Goal: Navigation & Orientation: Find specific page/section

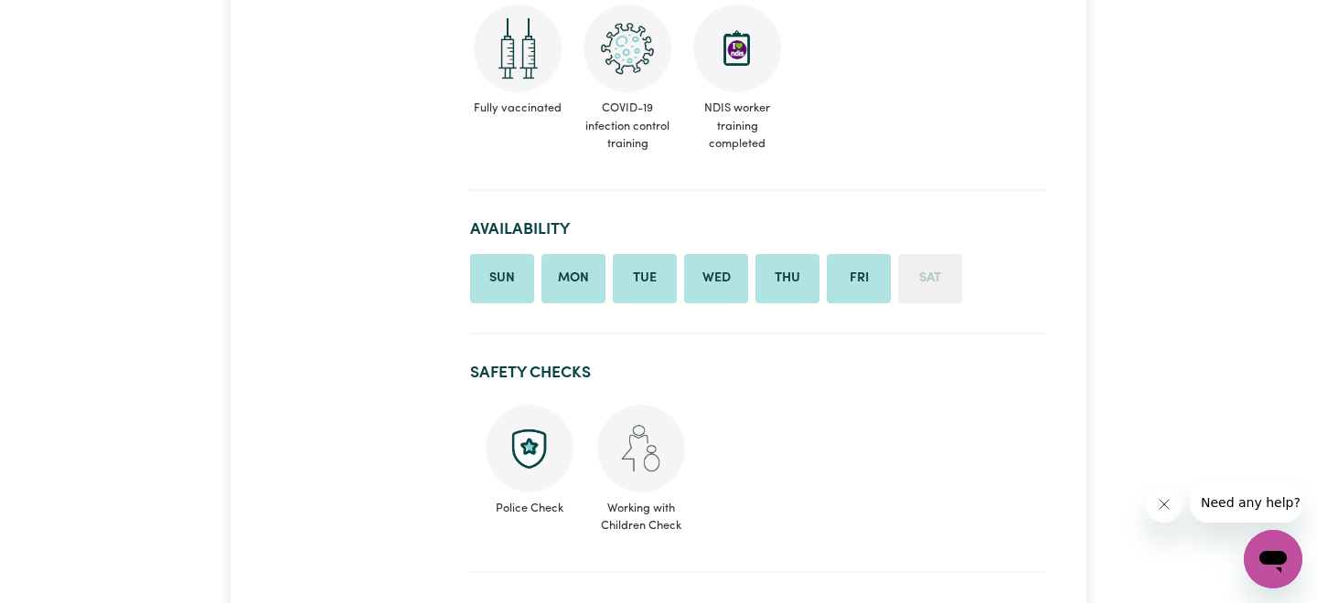
scroll to position [514, 0]
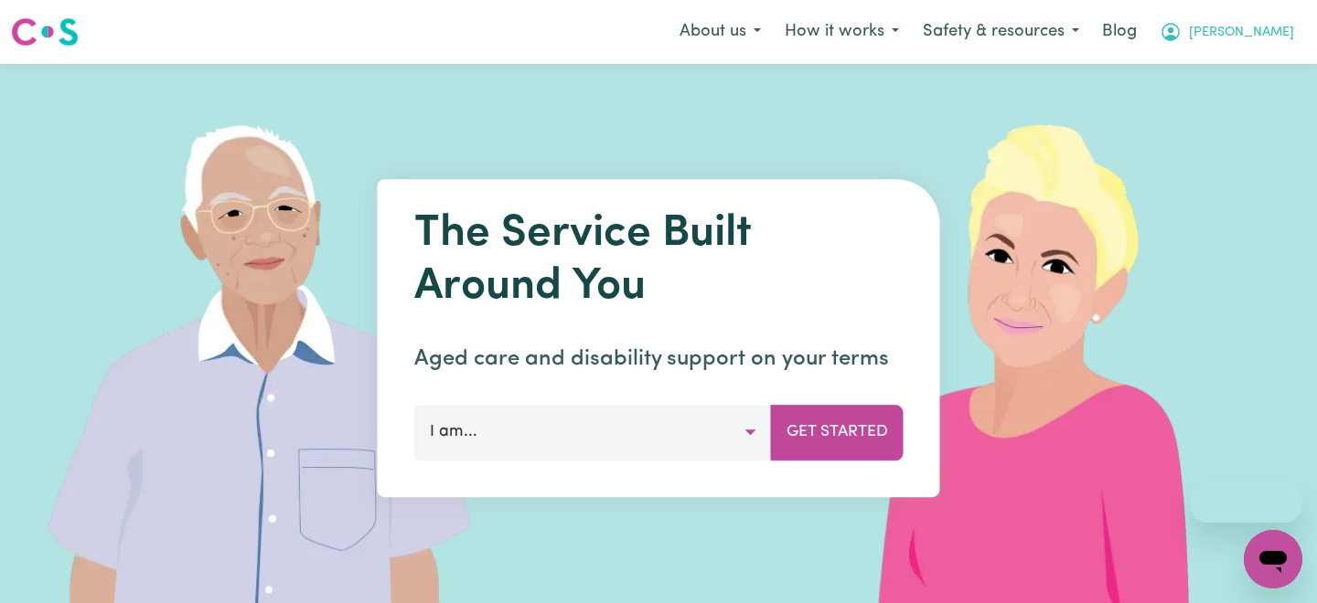
click at [1268, 48] on button "[PERSON_NAME]" at bounding box center [1226, 32] width 158 height 38
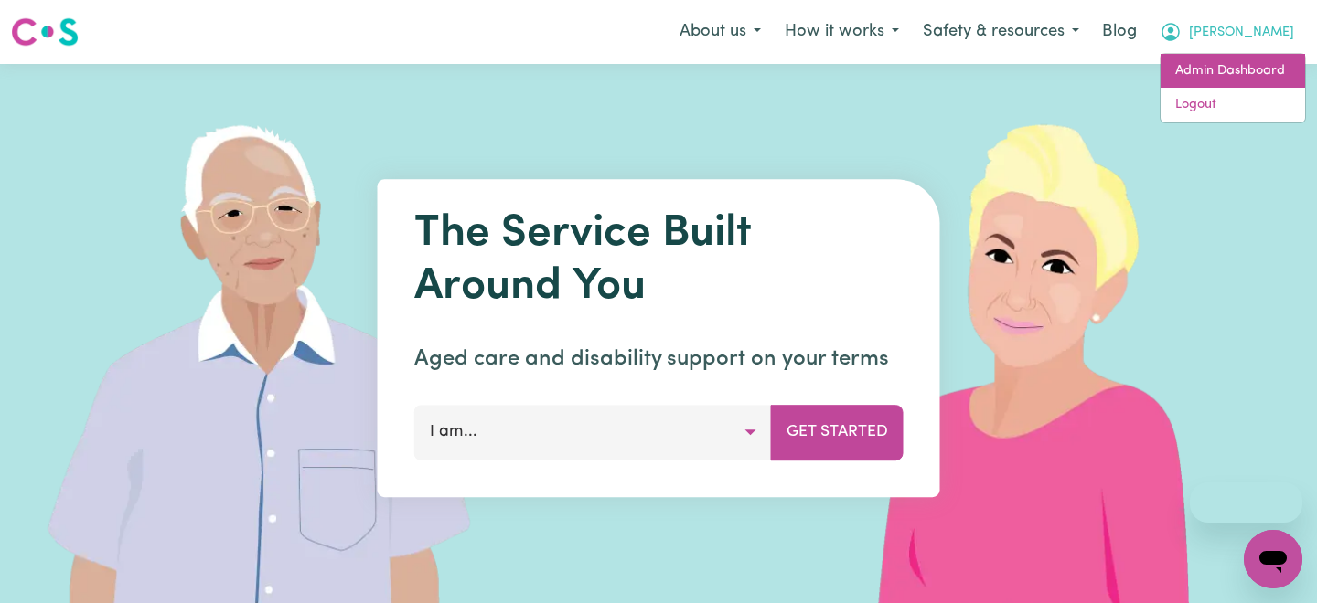
click at [1237, 55] on link "Admin Dashboard" at bounding box center [1232, 71] width 144 height 35
